Goal: Task Accomplishment & Management: Manage account settings

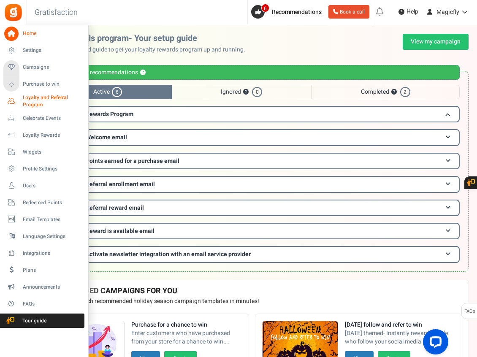
click at [38, 99] on span "Loyalty and Referral Program" at bounding box center [54, 101] width 62 height 14
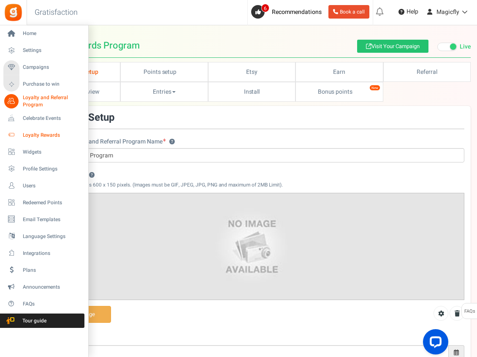
click at [55, 136] on span "Loyalty Rewards" at bounding box center [52, 135] width 59 height 7
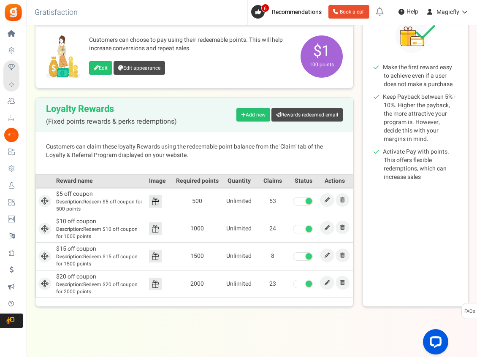
scroll to position [124, 0]
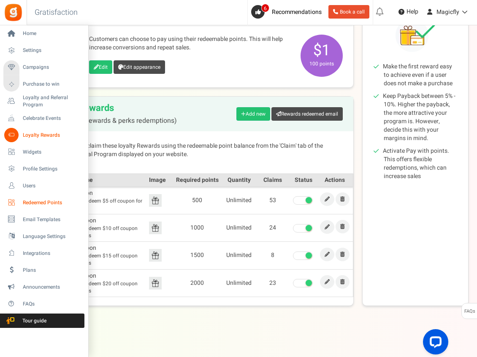
click at [43, 203] on span "Redeemed Points" at bounding box center [52, 202] width 59 height 7
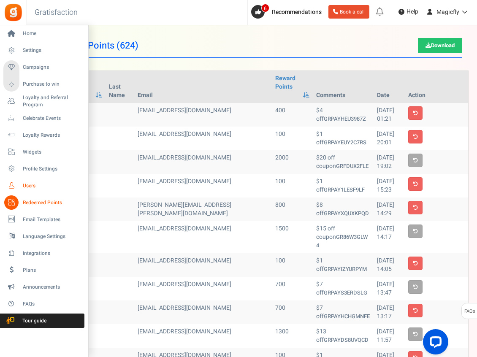
click at [21, 187] on link "Users" at bounding box center [43, 186] width 81 height 14
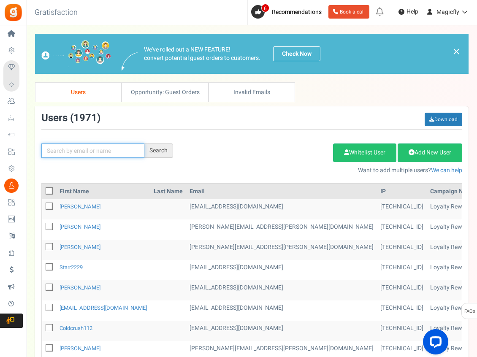
click at [71, 151] on input "text" at bounding box center [92, 151] width 103 height 14
type input "k"
type input "ty"
click at [92, 149] on input "ty" at bounding box center [92, 151] width 103 height 14
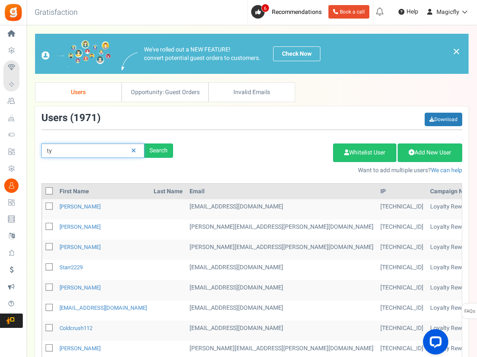
click at [92, 149] on input "ty" at bounding box center [92, 151] width 103 height 14
paste input "tyeo2292"
type input "tyeo2292"
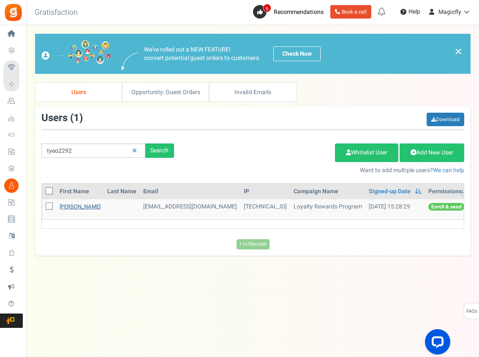
click at [67, 207] on link "[PERSON_NAME]" at bounding box center [80, 207] width 41 height 8
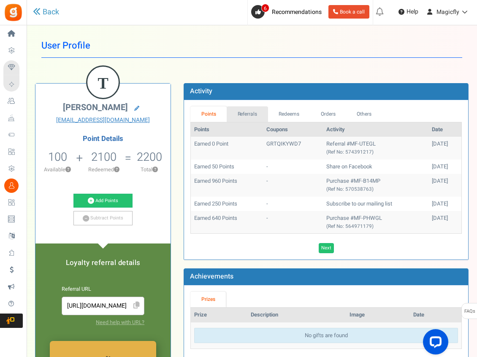
click at [243, 116] on link "Referrals" at bounding box center [247, 114] width 41 height 16
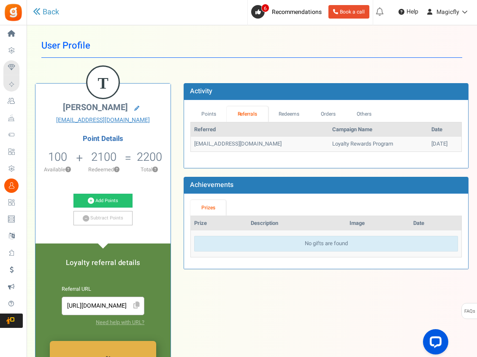
click at [334, 143] on td "Loyalty Rewards Program" at bounding box center [378, 144] width 99 height 15
click at [303, 114] on link "Redeems" at bounding box center [289, 114] width 42 height 16
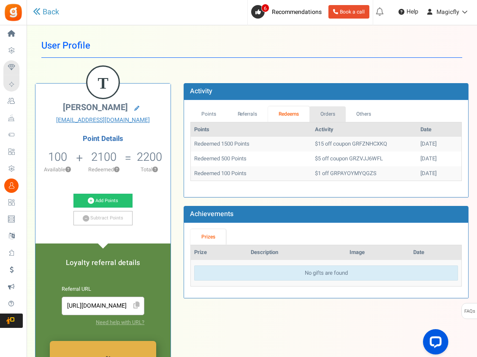
click at [326, 107] on link "Orders" at bounding box center [327, 114] width 36 height 16
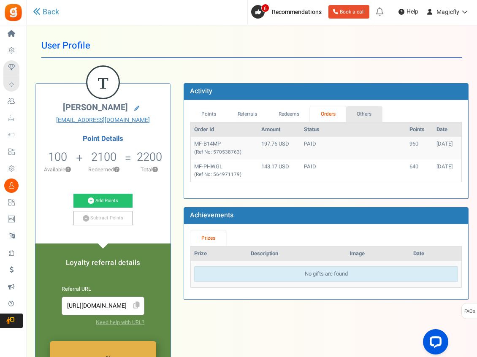
click at [371, 116] on link "Others" at bounding box center [364, 114] width 36 height 16
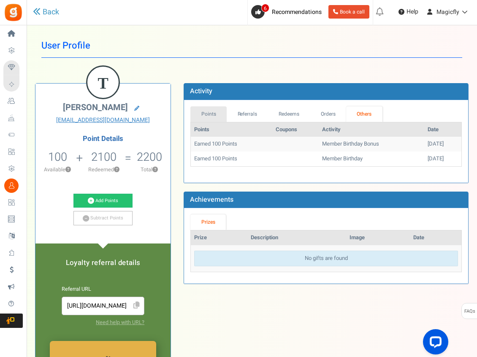
click at [212, 117] on link "Points" at bounding box center [208, 114] width 36 height 16
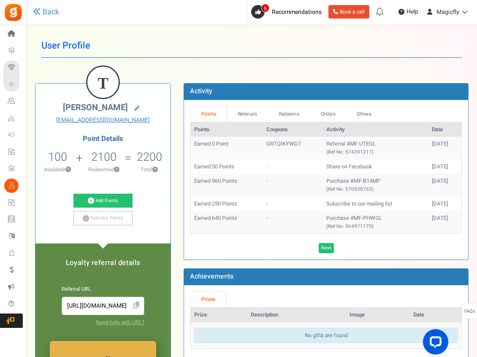
drag, startPoint x: 320, startPoint y: 158, endPoint x: 264, endPoint y: 142, distance: 57.6
click at [323, 158] on td "Referral #MF-UTEGL (Ref No: 574391217)" at bounding box center [376, 148] width 106 height 22
click at [263, 142] on td "GRTQIKYWD7" at bounding box center [293, 148] width 60 height 22
click at [228, 142] on td "Earned 0 Point" at bounding box center [227, 148] width 72 height 22
click at [212, 141] on td "Earned 0 Point" at bounding box center [227, 148] width 72 height 22
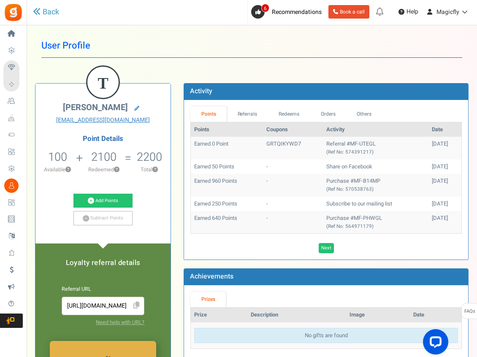
click at [264, 139] on td "GRTQIKYWD7" at bounding box center [293, 148] width 60 height 22
drag, startPoint x: 287, startPoint y: 143, endPoint x: 300, endPoint y: 145, distance: 13.3
click at [300, 145] on td "GRTQIKYWD7" at bounding box center [293, 148] width 60 height 22
click at [275, 137] on td "GRTQIKYWD7" at bounding box center [293, 148] width 60 height 22
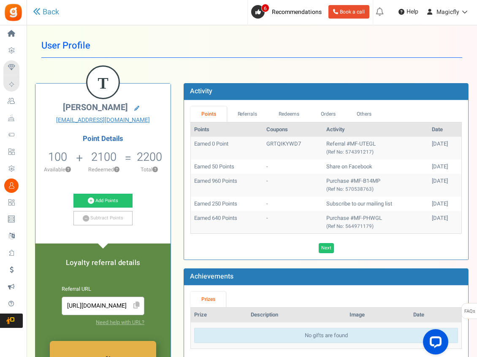
click at [268, 138] on td "GRTQIKYWD7" at bounding box center [293, 148] width 60 height 22
click at [268, 140] on td "GRTQIKYWD7" at bounding box center [293, 148] width 60 height 22
click at [270, 143] on td "GRTQIKYWD7" at bounding box center [293, 148] width 60 height 22
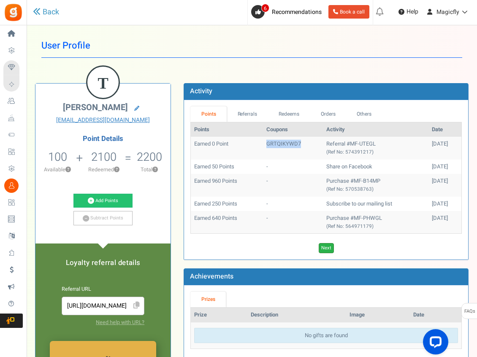
click at [321, 253] on link "Next" at bounding box center [326, 248] width 15 height 10
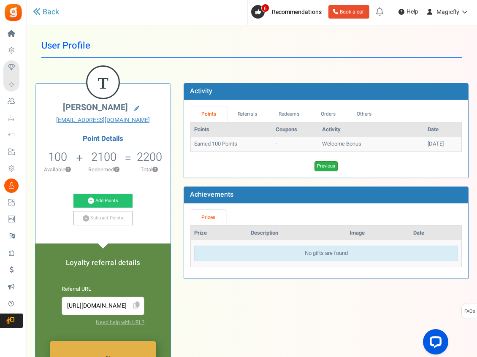
click at [326, 169] on link "Previous" at bounding box center [326, 166] width 23 height 10
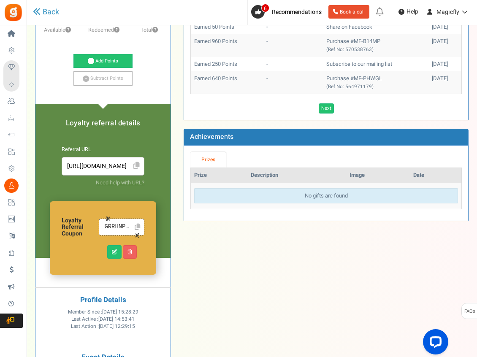
scroll to position [81, 0]
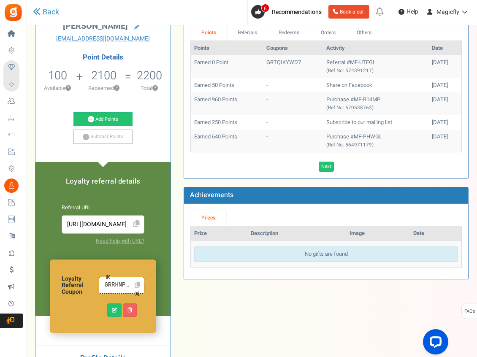
click at [112, 285] on input "GRRHNPMU7U" at bounding box center [117, 285] width 28 height 9
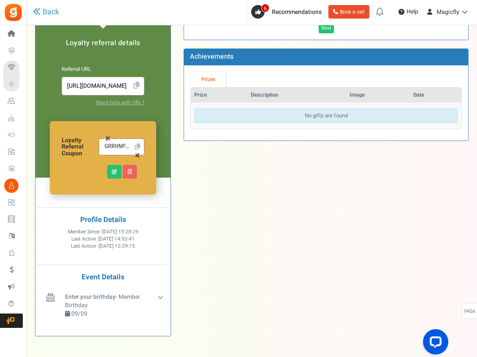
scroll to position [220, 0]
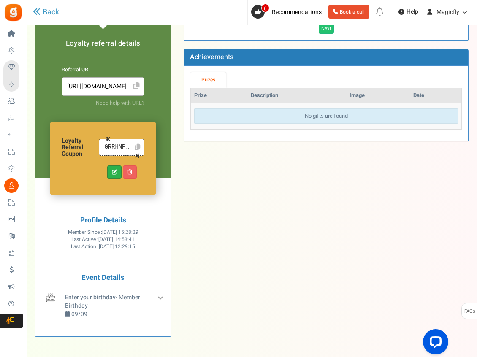
click at [114, 170] on icon at bounding box center [114, 172] width 5 height 5
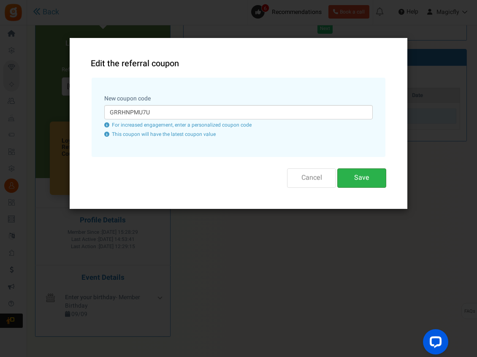
click at [349, 180] on button "Save" at bounding box center [361, 177] width 49 height 19
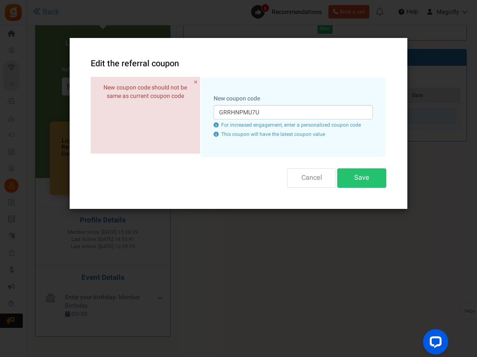
scroll to position [0, 0]
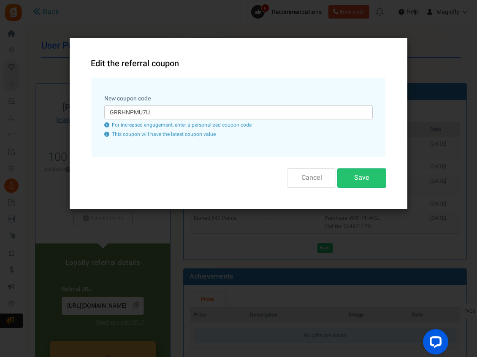
click at [305, 176] on button "Cancel" at bounding box center [311, 177] width 49 height 19
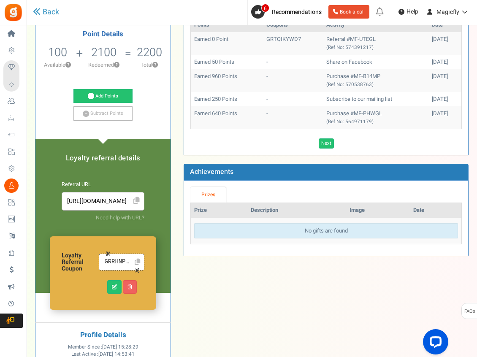
scroll to position [118, 0]
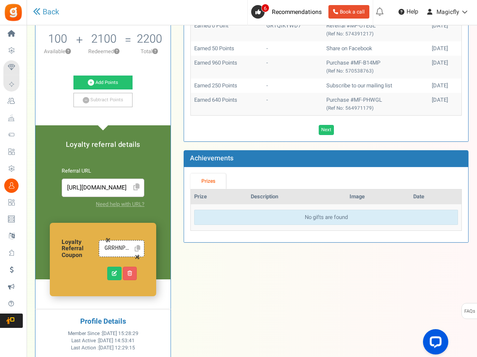
click at [136, 248] on icon at bounding box center [137, 248] width 5 height 6
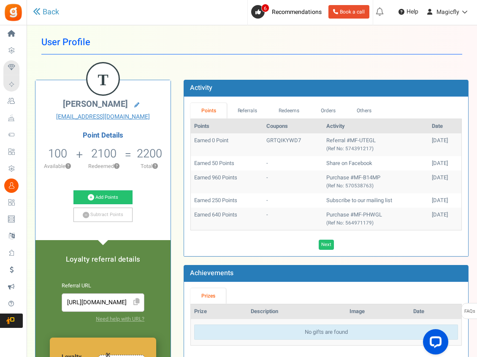
scroll to position [0, 0]
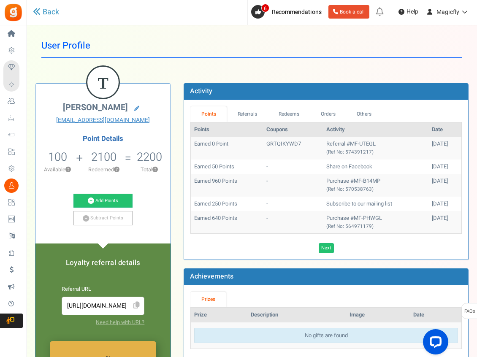
click at [217, 146] on td "Earned 0 Point" at bounding box center [227, 148] width 72 height 22
click at [328, 145] on td "Referral #MF-UTEGL (Ref No: 574391217)" at bounding box center [376, 148] width 106 height 22
click at [248, 116] on link "Referrals" at bounding box center [247, 114] width 41 height 16
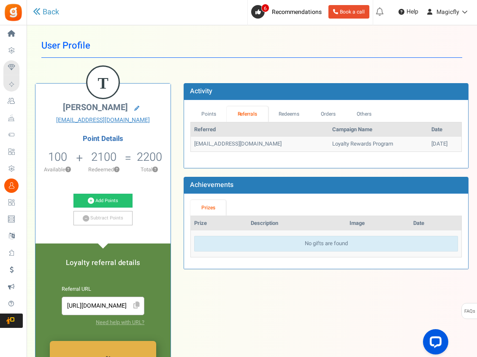
click at [329, 143] on td "Loyalty Rewards Program" at bounding box center [378, 144] width 99 height 15
click at [294, 139] on td "[EMAIL_ADDRESS][DOMAIN_NAME]" at bounding box center [260, 144] width 138 height 15
click at [289, 113] on link "Redeems" at bounding box center [289, 114] width 42 height 16
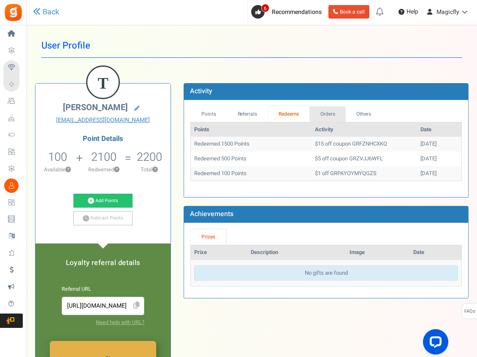
click at [336, 109] on link "Orders" at bounding box center [327, 114] width 36 height 16
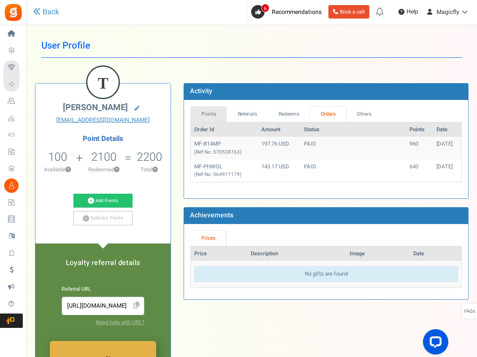
click at [216, 114] on link "Points" at bounding box center [208, 114] width 36 height 16
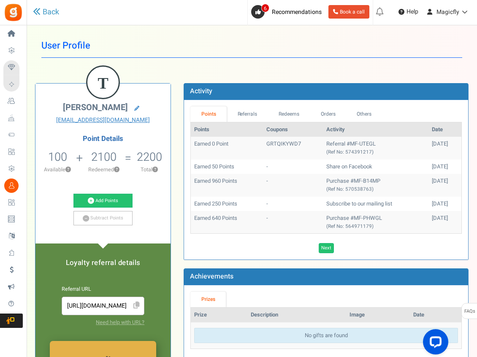
click at [329, 155] on small "(Ref No: 574391217)" at bounding box center [349, 152] width 47 height 7
drag, startPoint x: 409, startPoint y: 129, endPoint x: 328, endPoint y: 140, distance: 81.7
click at [408, 130] on th "Activity" at bounding box center [376, 129] width 106 height 15
click at [249, 122] on table "Points Coupons Activity Date Earned 0 Point GRTQIKYWD7 Referral #MF-UTEGL (Ref …" at bounding box center [325, 178] width 271 height 112
click at [264, 133] on th "Coupons" at bounding box center [293, 129] width 60 height 15
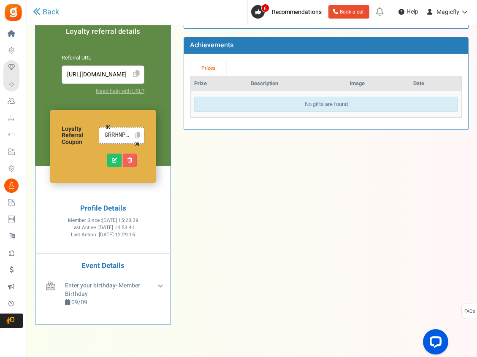
scroll to position [266, 0]
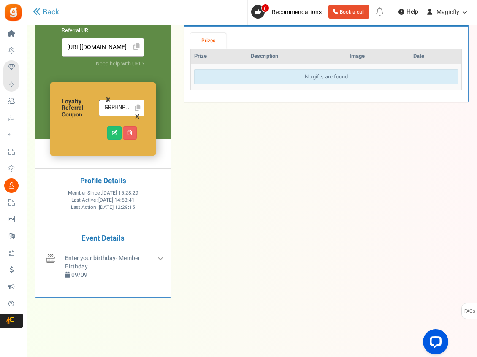
click at [165, 254] on div "T [PERSON_NAME] [EMAIL_ADDRESS][DOMAIN_NAME] Point Details 100 100 Redeemable 0…" at bounding box center [102, 61] width 135 height 472
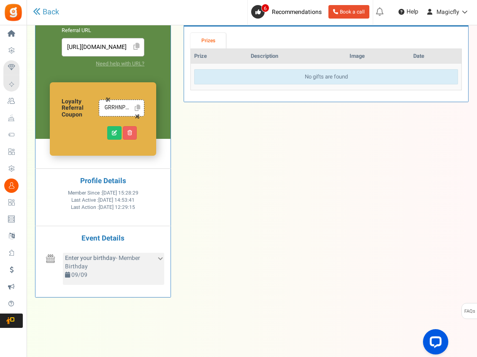
click at [161, 259] on div "Enter your birthday - Member Birthday 09/09" at bounding box center [113, 269] width 101 height 32
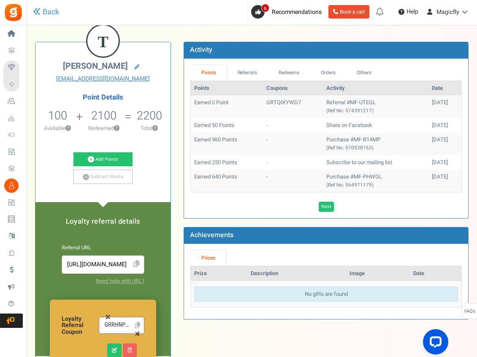
scroll to position [42, 0]
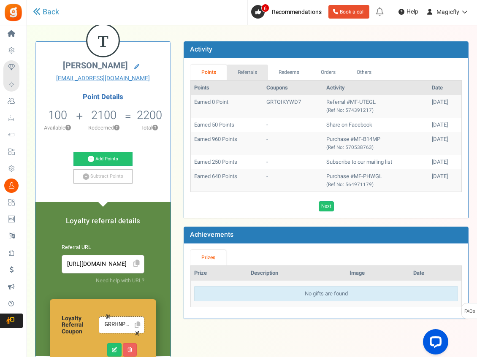
click at [245, 65] on link "Referrals" at bounding box center [247, 73] width 41 height 16
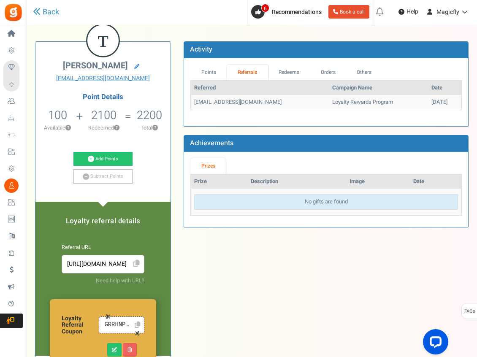
click at [265, 106] on td "[EMAIL_ADDRESS][DOMAIN_NAME]" at bounding box center [260, 102] width 138 height 15
drag, startPoint x: 268, startPoint y: 101, endPoint x: 194, endPoint y: 101, distance: 73.5
click at [194, 101] on td "[EMAIL_ADDRESS][DOMAIN_NAME]" at bounding box center [260, 102] width 138 height 15
click at [277, 115] on div "Loading..." at bounding box center [326, 117] width 284 height 5
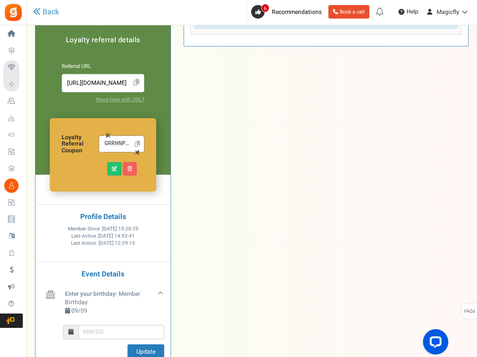
scroll to position [0, 0]
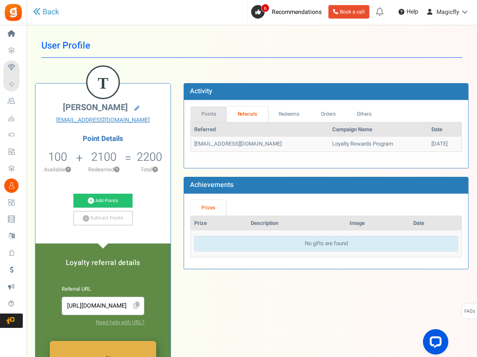
click at [205, 113] on link "Points" at bounding box center [208, 114] width 36 height 16
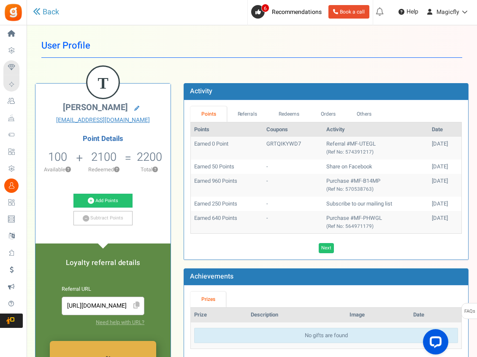
click at [206, 147] on td "Earned 0 Point" at bounding box center [227, 148] width 72 height 22
click at [211, 146] on td "Earned 0 Point" at bounding box center [227, 148] width 72 height 22
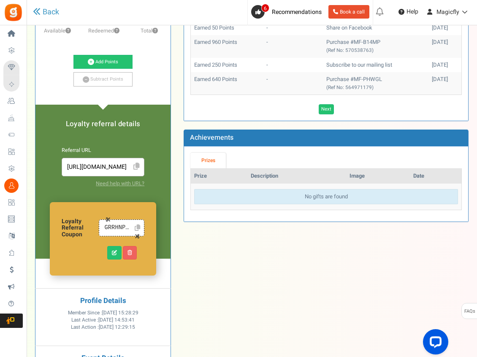
scroll to position [98, 0]
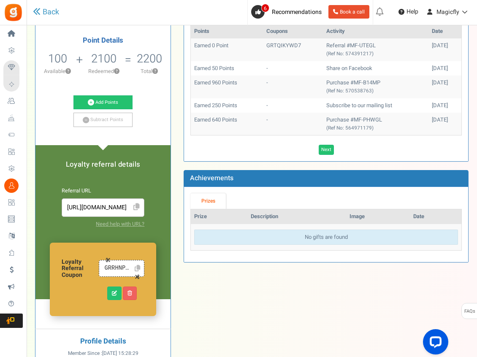
click at [121, 270] on input "GRRHNPMU7U" at bounding box center [117, 268] width 28 height 9
click at [112, 296] on icon at bounding box center [114, 293] width 5 height 5
type input "GRRHNPMU7U"
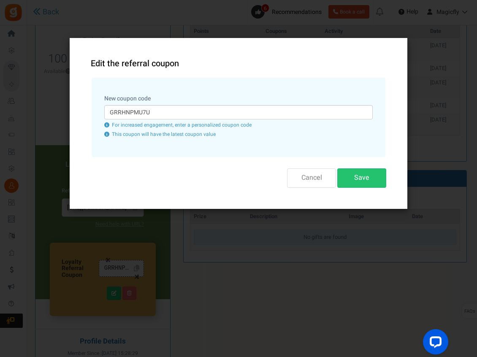
click at [305, 178] on button "Cancel" at bounding box center [311, 177] width 49 height 19
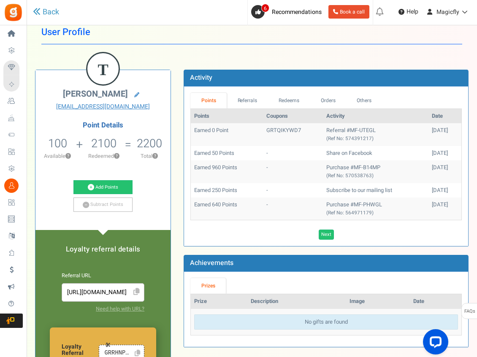
scroll to position [0, 0]
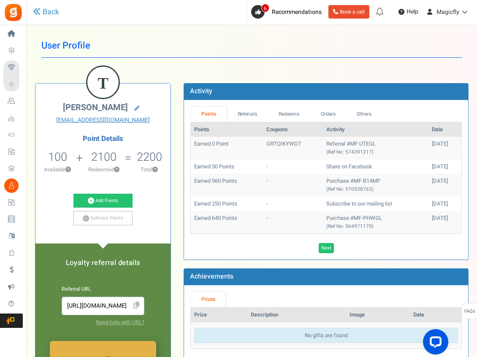
click at [279, 149] on td "GRTQIKYWD7" at bounding box center [293, 148] width 60 height 22
drag, startPoint x: 295, startPoint y: 144, endPoint x: 262, endPoint y: 144, distance: 33.3
click at [263, 144] on td "GRTQIKYWD7" at bounding box center [293, 148] width 60 height 22
click at [250, 118] on link "Referrals" at bounding box center [247, 114] width 41 height 16
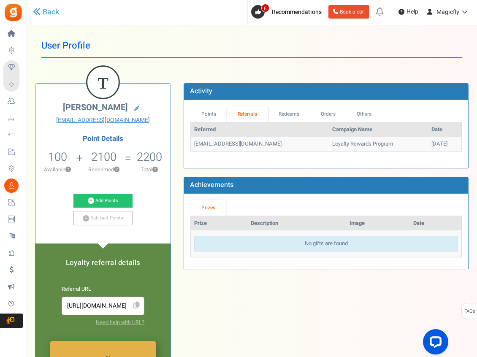
click at [332, 145] on td "Loyalty Rewards Program" at bounding box center [378, 144] width 99 height 15
click at [334, 143] on td "Loyalty Rewards Program" at bounding box center [378, 144] width 99 height 15
click at [336, 142] on td "Loyalty Rewards Program" at bounding box center [378, 144] width 99 height 15
click at [284, 115] on link "Redeems" at bounding box center [289, 114] width 42 height 16
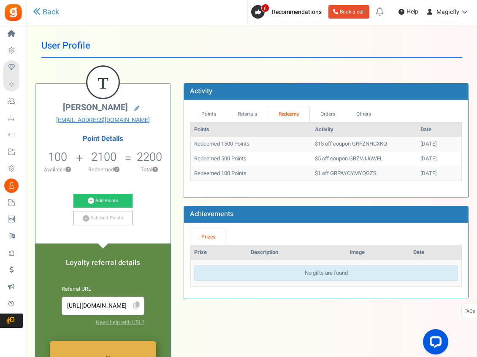
click at [360, 148] on td "$15 off coupon GRFZNHCXKQ" at bounding box center [365, 144] width 106 height 15
click at [367, 147] on td "$15 off coupon GRFZNHCXKQ" at bounding box center [365, 144] width 106 height 15
click at [331, 113] on link "Orders" at bounding box center [327, 114] width 36 height 16
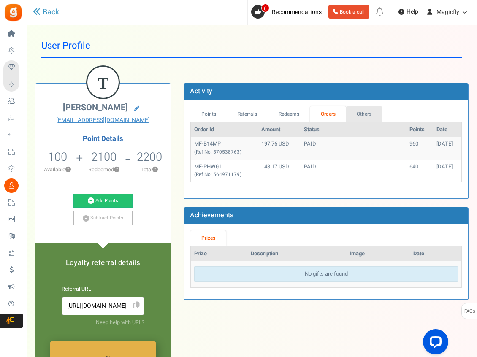
click at [373, 111] on link "Others" at bounding box center [364, 114] width 36 height 16
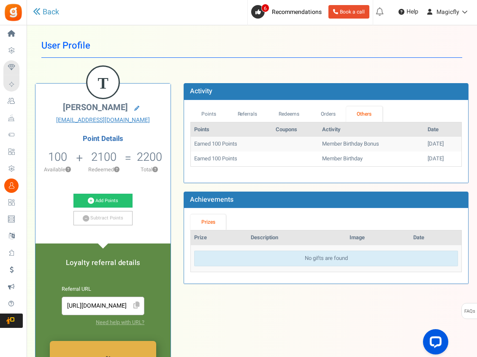
click at [342, 156] on td "Member Birthday" at bounding box center [372, 159] width 106 height 15
drag, startPoint x: 431, startPoint y: 149, endPoint x: 419, endPoint y: 143, distance: 14.0
click at [431, 148] on td "[DATE]" at bounding box center [442, 144] width 37 height 15
drag, startPoint x: 328, startPoint y: 143, endPoint x: 293, endPoint y: 142, distance: 34.6
click at [319, 143] on td "Member Birthday Bonus" at bounding box center [372, 144] width 106 height 15
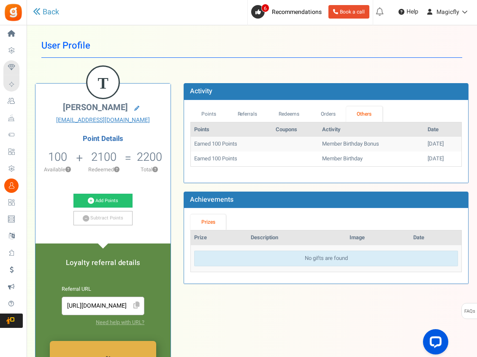
click at [258, 142] on td "Earned 100 Points" at bounding box center [231, 144] width 81 height 15
click at [211, 109] on link "Points" at bounding box center [208, 114] width 36 height 16
